Goal: Task Accomplishment & Management: Manage account settings

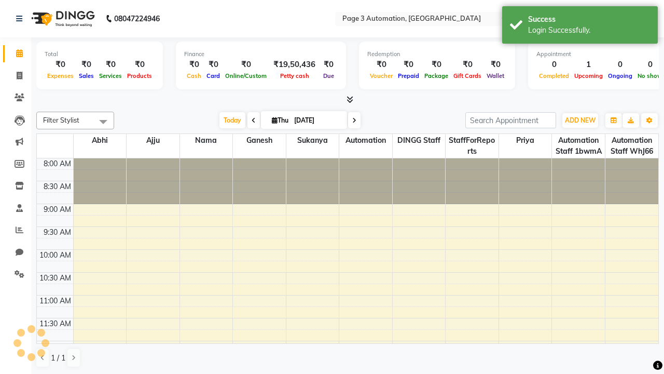
select select "en"
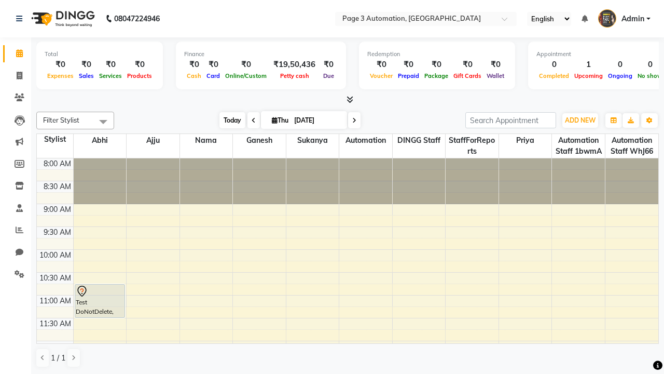
click at [227, 120] on span "Today" at bounding box center [233, 120] width 26 height 16
click at [580, 120] on span "ADD NEW" at bounding box center [580, 120] width 31 height 8
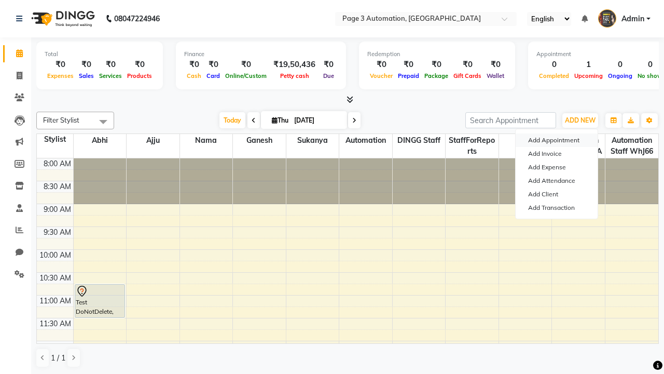
click at [557, 140] on button "Add Appointment" at bounding box center [557, 139] width 82 height 13
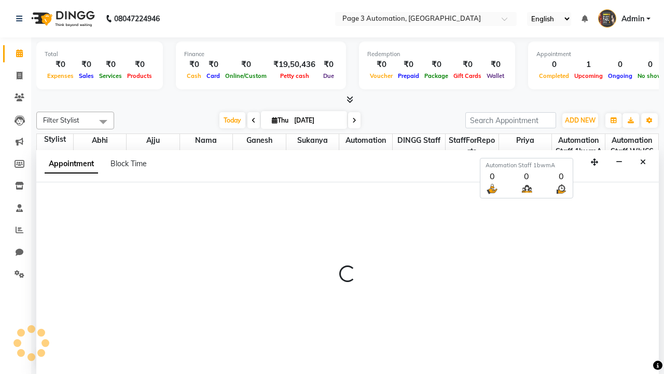
scroll to position [1, 0]
select select "tentative"
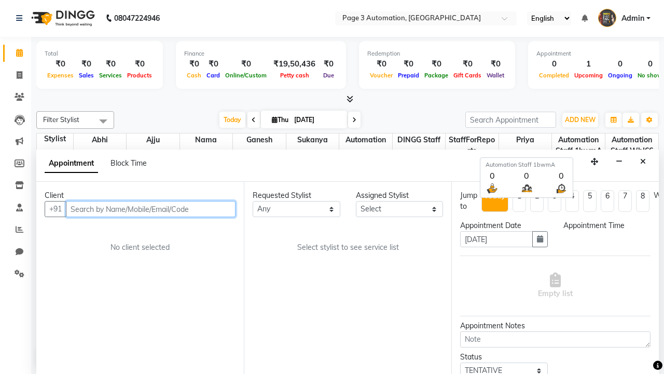
select select "540"
type input "8192346578"
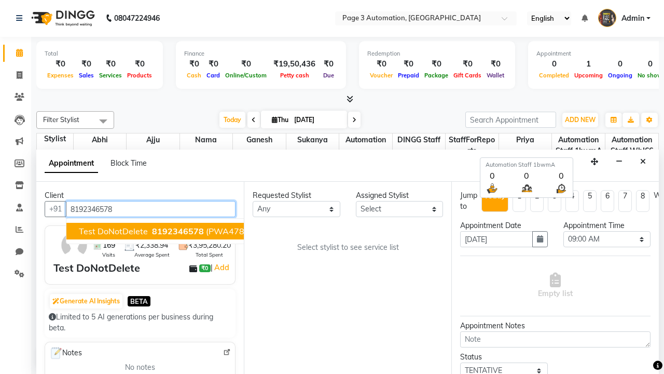
click at [152, 231] on span "8192346578" at bounding box center [178, 231] width 52 height 10
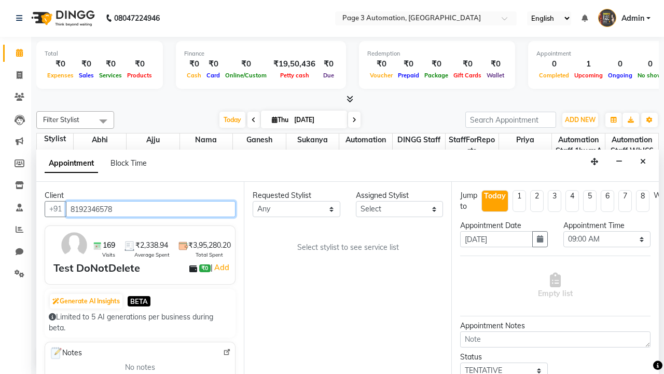
scroll to position [0, 0]
select select "711"
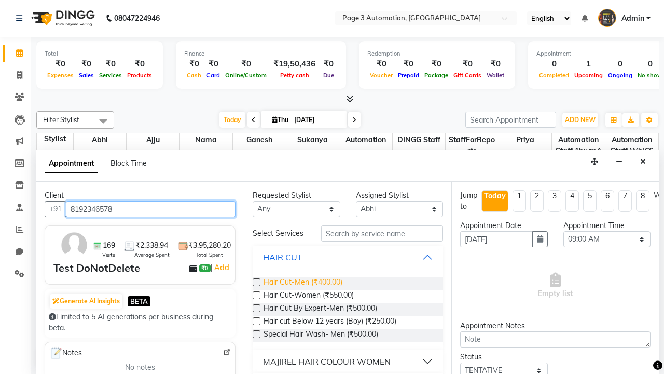
type input "8192346578"
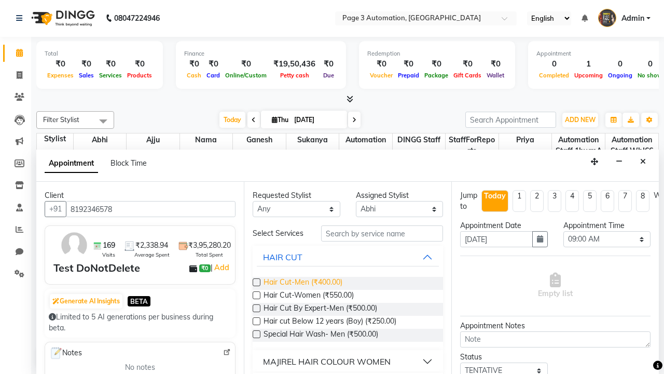
click at [303, 283] on span "Hair Cut-Men (₹400.00)" at bounding box center [303, 283] width 79 height 13
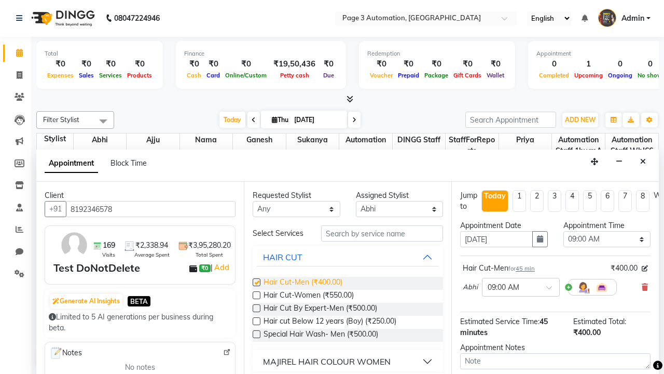
checkbox input "false"
select select "780"
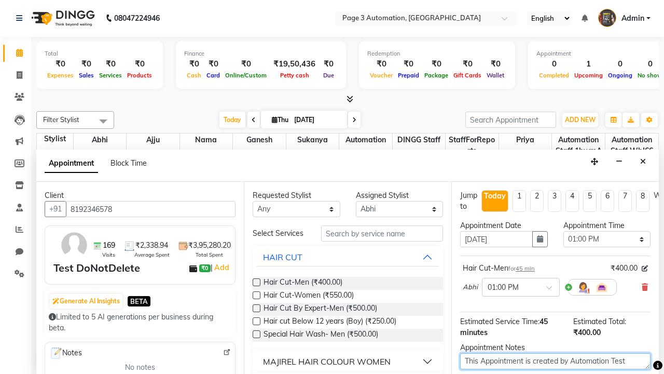
type textarea "This Appointment is created by Automation Test"
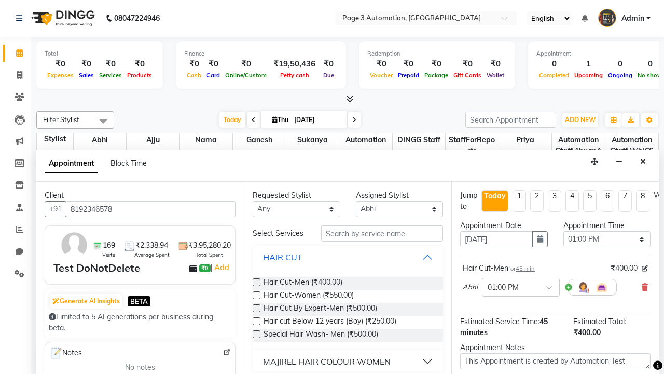
checkbox input "false"
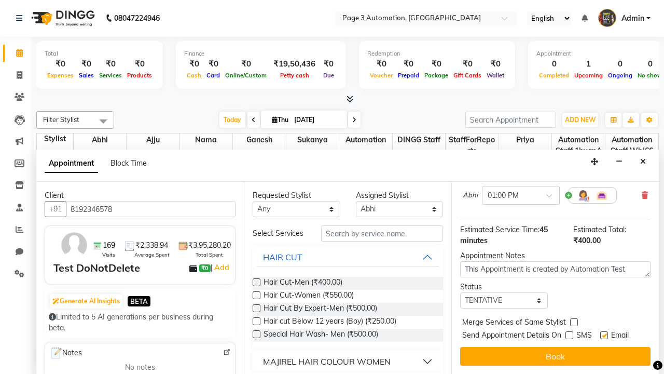
click at [604, 335] on label at bounding box center [605, 335] width 8 height 8
click at [604, 335] on input "checkbox" at bounding box center [604, 336] width 7 height 7
checkbox input "false"
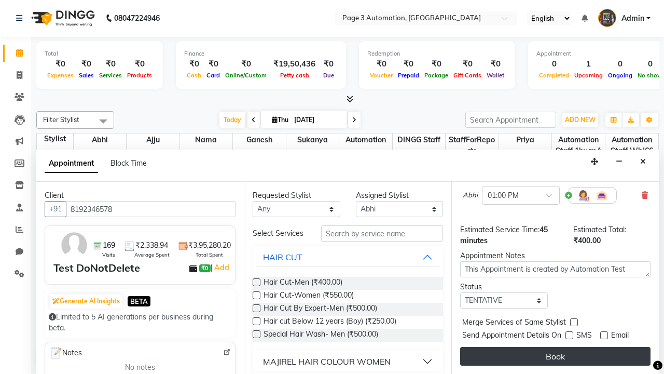
click at [555, 356] on button "Book" at bounding box center [555, 356] width 190 height 19
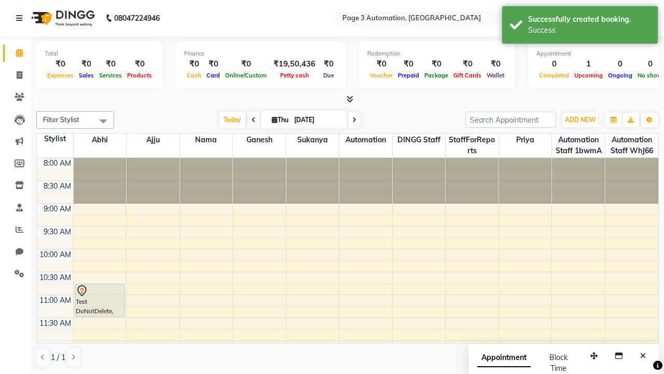
scroll to position [0, 0]
click at [580, 26] on div "Success" at bounding box center [589, 30] width 122 height 11
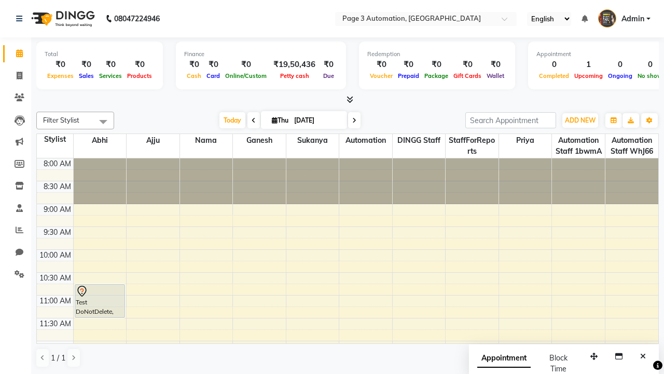
click at [103, 121] on span at bounding box center [103, 122] width 21 height 20
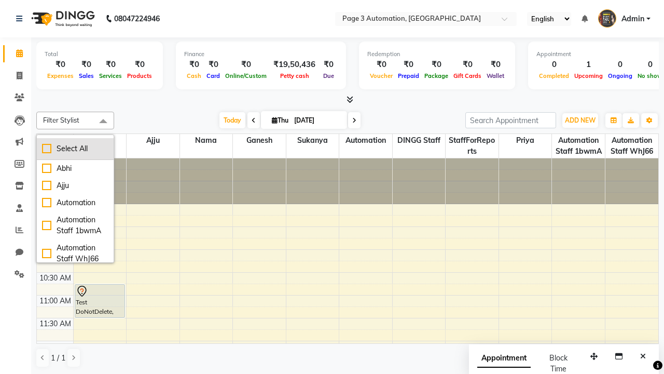
click at [75, 148] on div "Select All" at bounding box center [75, 148] width 66 height 11
checkbox input "true"
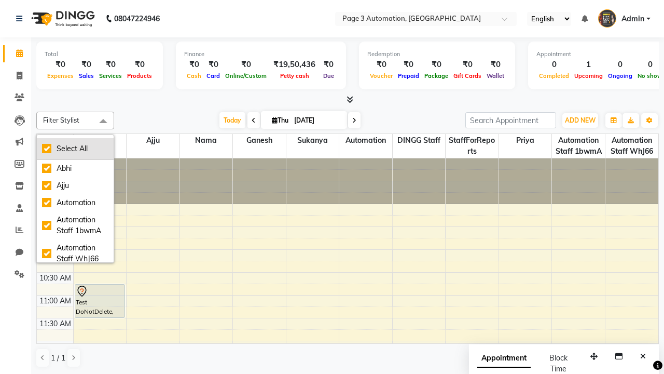
checkbox input "true"
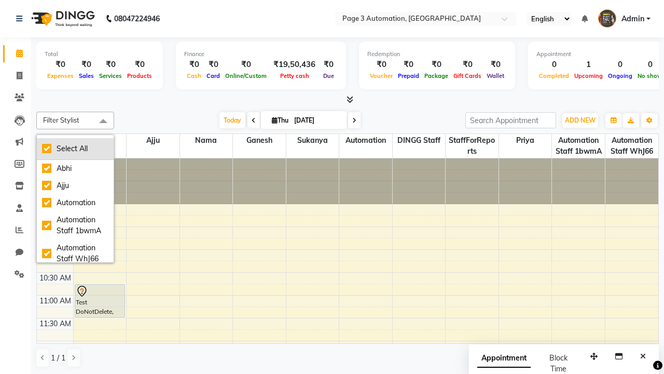
checkbox input "true"
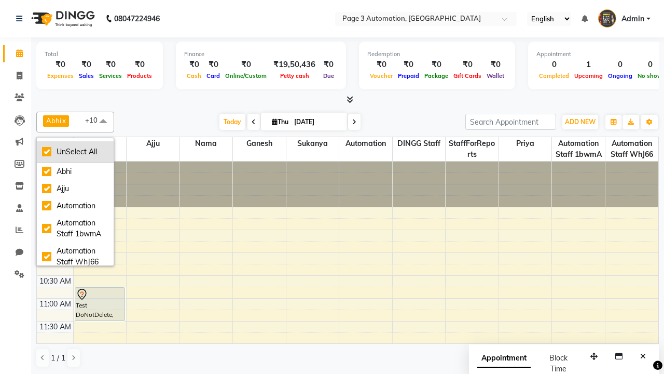
click at [75, 152] on div "UnSelect All" at bounding box center [75, 151] width 66 height 11
checkbox input "false"
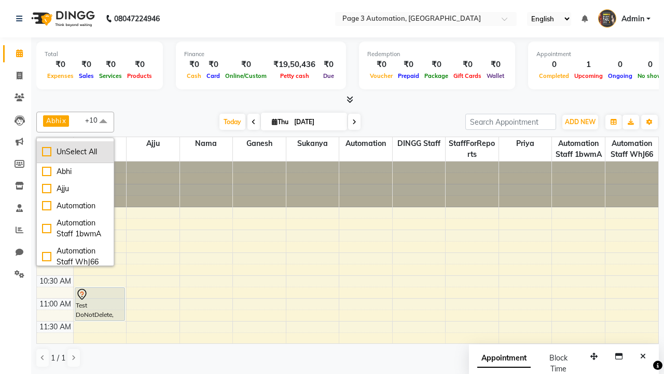
checkbox input "false"
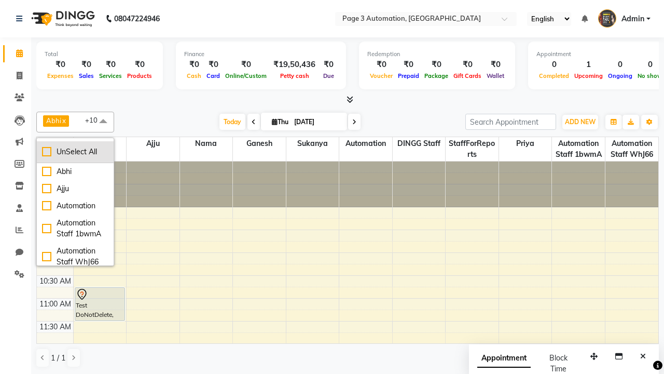
checkbox input "false"
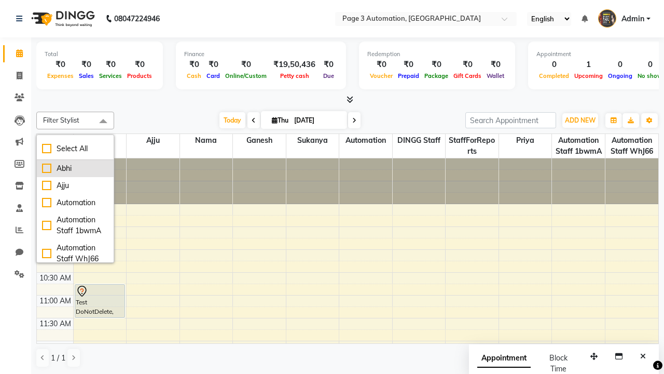
click at [75, 168] on div "Abhi" at bounding box center [75, 168] width 66 height 11
checkbox input "true"
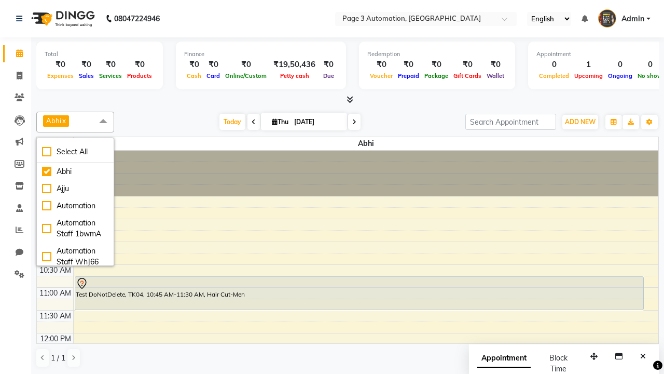
click at [103, 121] on span at bounding box center [103, 122] width 21 height 20
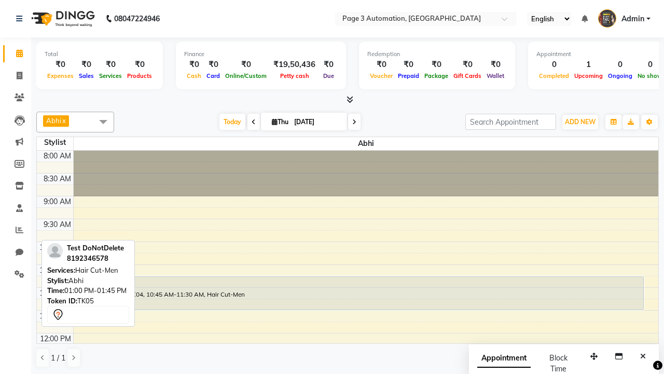
scroll to position [149, 0]
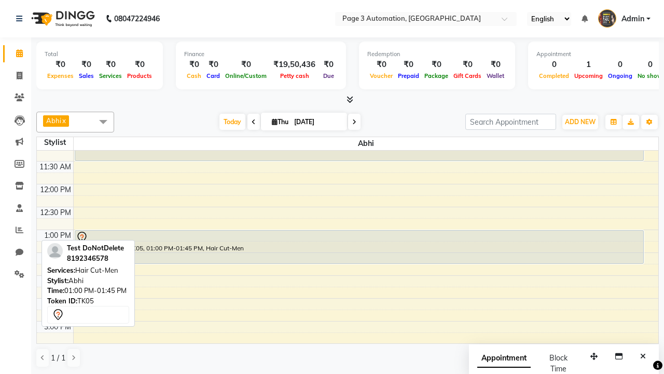
click at [359, 247] on div "Test DoNotDelete, TK05, 01:00 PM-01:45 PM, Hair Cut-Men" at bounding box center [359, 246] width 568 height 33
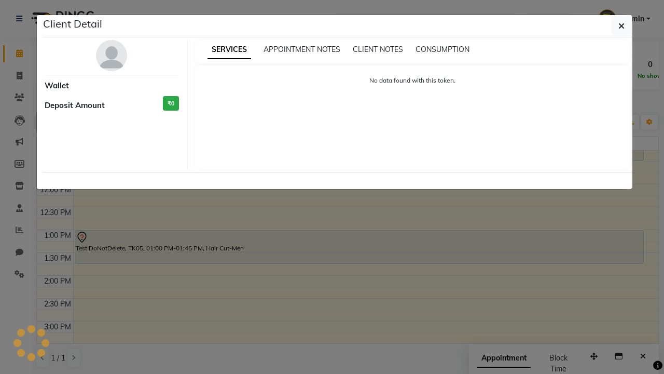
select select "7"
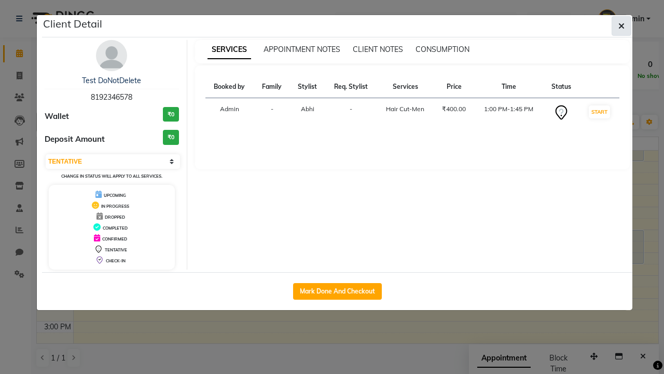
click at [622, 26] on icon "button" at bounding box center [622, 26] width 6 height 8
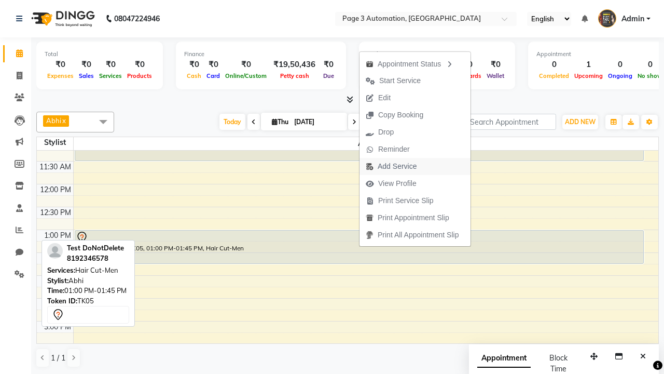
click at [417, 166] on span "Add Service" at bounding box center [391, 166] width 63 height 17
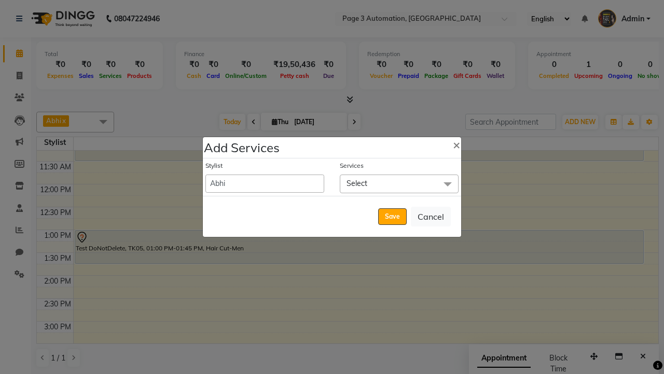
click at [399, 183] on span "Select" at bounding box center [399, 183] width 119 height 18
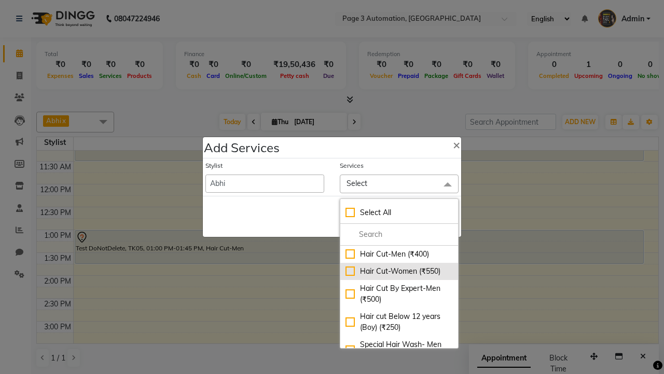
click at [399, 271] on div "Hair Cut-Women (₹550)" at bounding box center [399, 271] width 107 height 11
checkbox input "true"
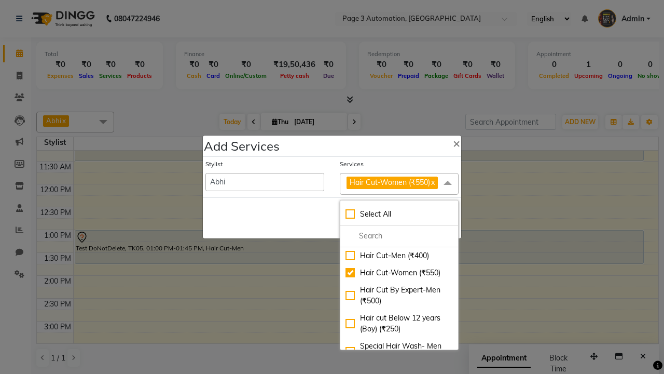
click at [399, 183] on span "Hair Cut-Women (₹550)" at bounding box center [390, 182] width 80 height 9
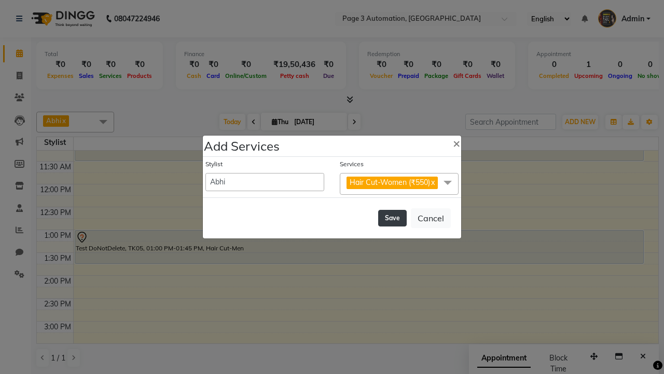
click at [392, 217] on button "Save" at bounding box center [392, 218] width 29 height 17
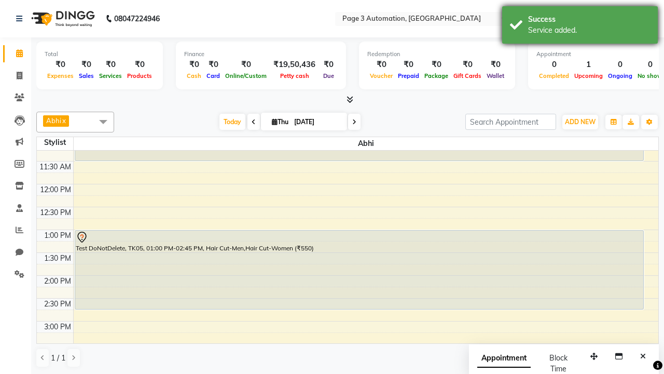
click at [580, 26] on div "Service added." at bounding box center [589, 30] width 122 height 11
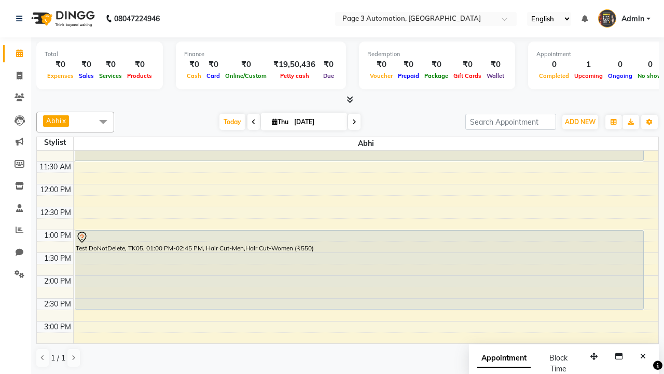
click at [359, 269] on div "Test DoNotDelete, TK05, 01:00 PM-02:45 PM, Hair Cut-Men,Hair Cut-Women (₹550)" at bounding box center [359, 269] width 568 height 78
select select "7"
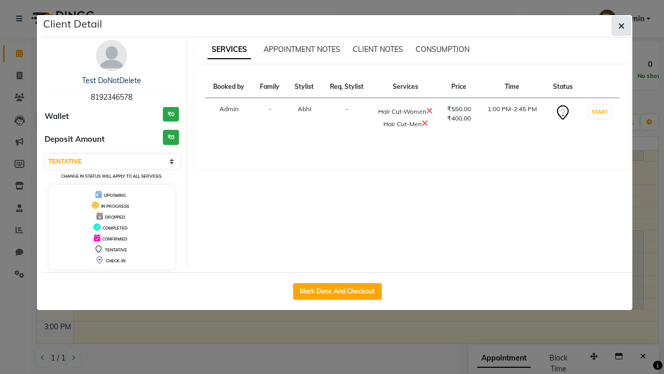
click at [622, 26] on icon "button" at bounding box center [622, 26] width 6 height 8
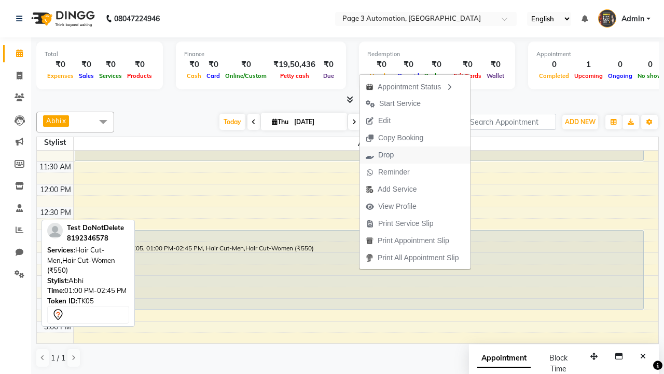
click at [417, 155] on button "Drop" at bounding box center [415, 154] width 111 height 17
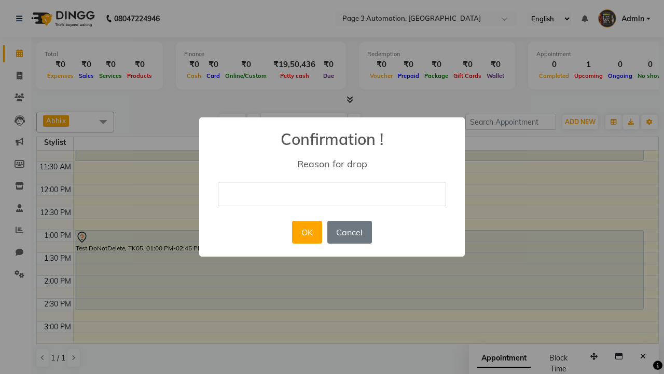
type input "This Appointment Deleted By Automation Test"
click at [307, 232] on button "OK" at bounding box center [307, 232] width 30 height 23
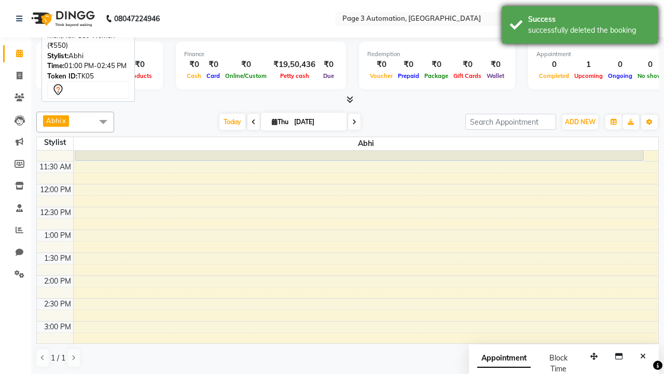
click at [580, 26] on div "successfully deleted the booking" at bounding box center [589, 30] width 122 height 11
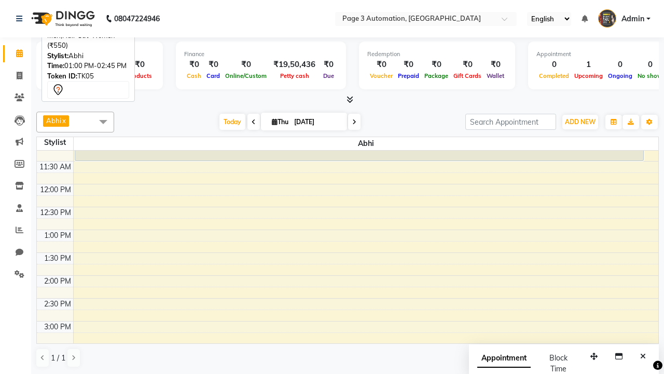
click at [103, 121] on span at bounding box center [103, 122] width 21 height 20
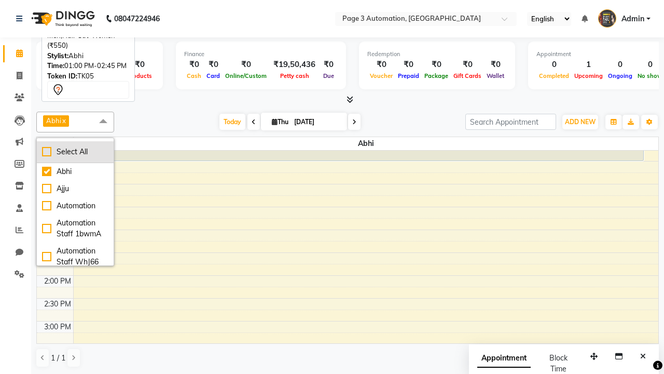
click at [75, 152] on div "Select All" at bounding box center [75, 151] width 66 height 11
checkbox input "true"
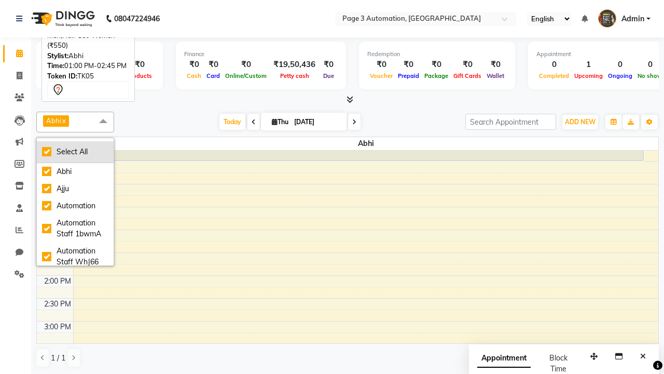
checkbox input "true"
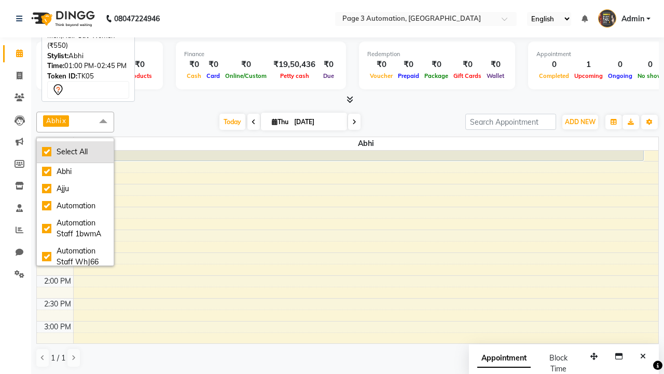
checkbox input "true"
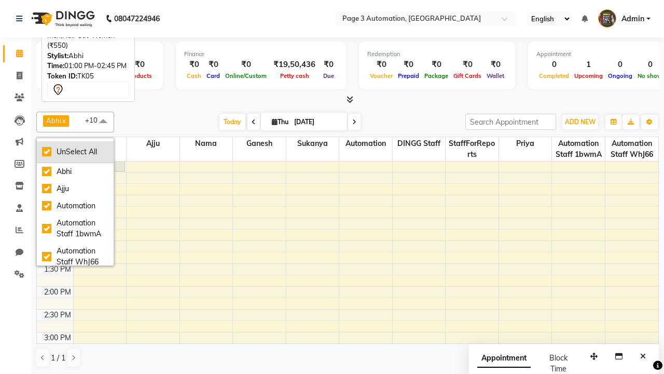
click at [75, 152] on div "UnSelect All" at bounding box center [75, 151] width 66 height 11
checkbox input "false"
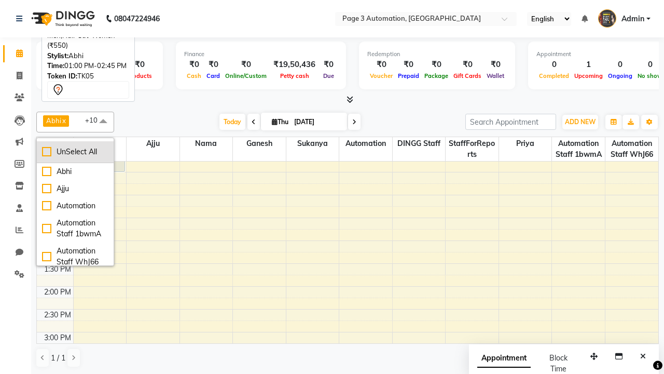
checkbox input "false"
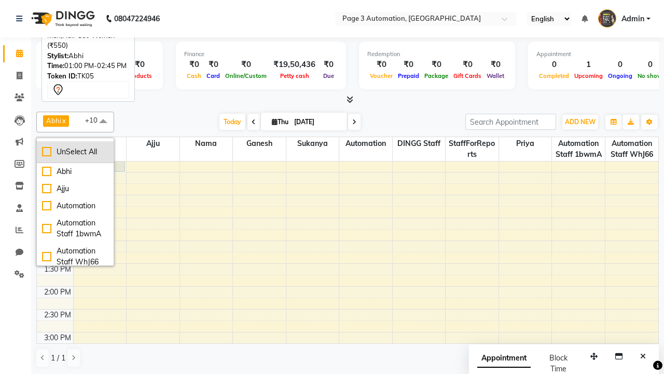
checkbox input "false"
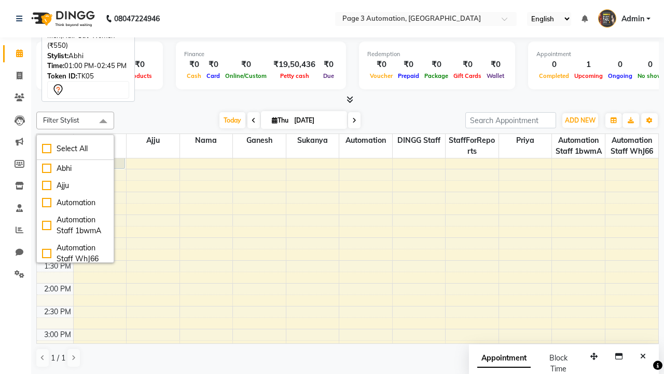
click at [103, 121] on span at bounding box center [103, 122] width 21 height 20
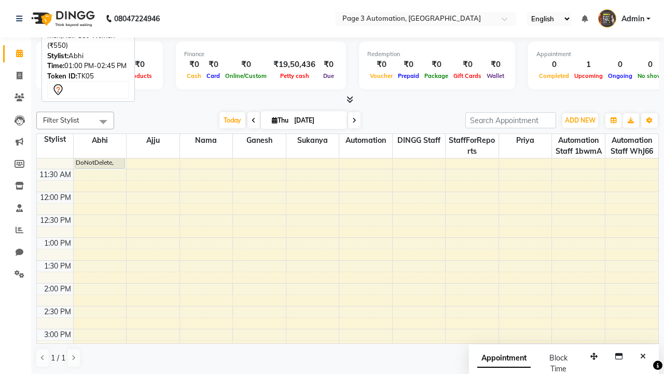
click at [624, 19] on span "Admin" at bounding box center [633, 18] width 23 height 11
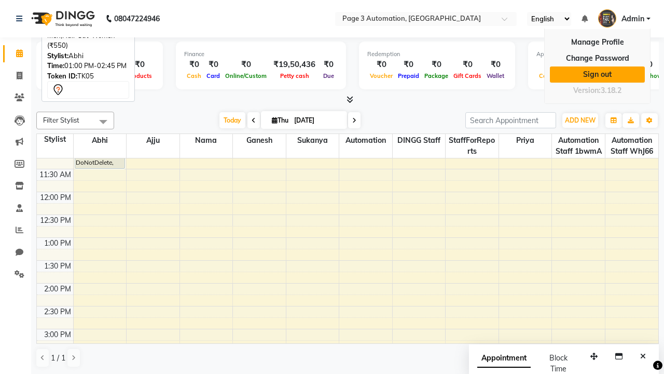
click at [597, 74] on link "Sign out" at bounding box center [597, 74] width 95 height 16
